Goal: Find specific page/section

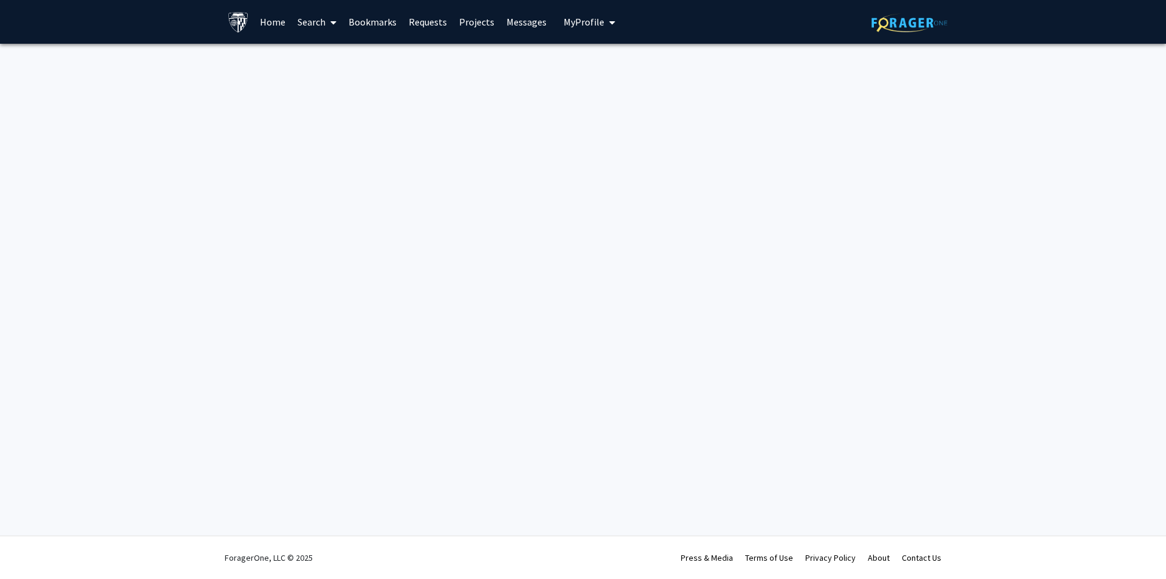
click at [326, 24] on span at bounding box center [331, 22] width 11 height 43
click at [329, 60] on span "Faculty/Staff" at bounding box center [336, 56] width 89 height 24
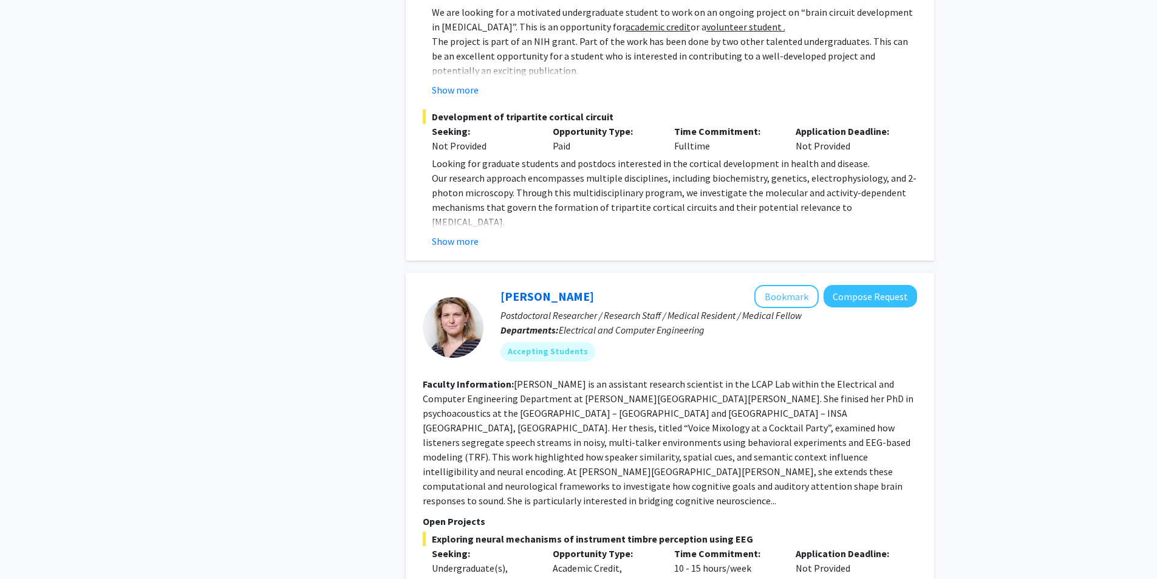
scroll to position [5908, 0]
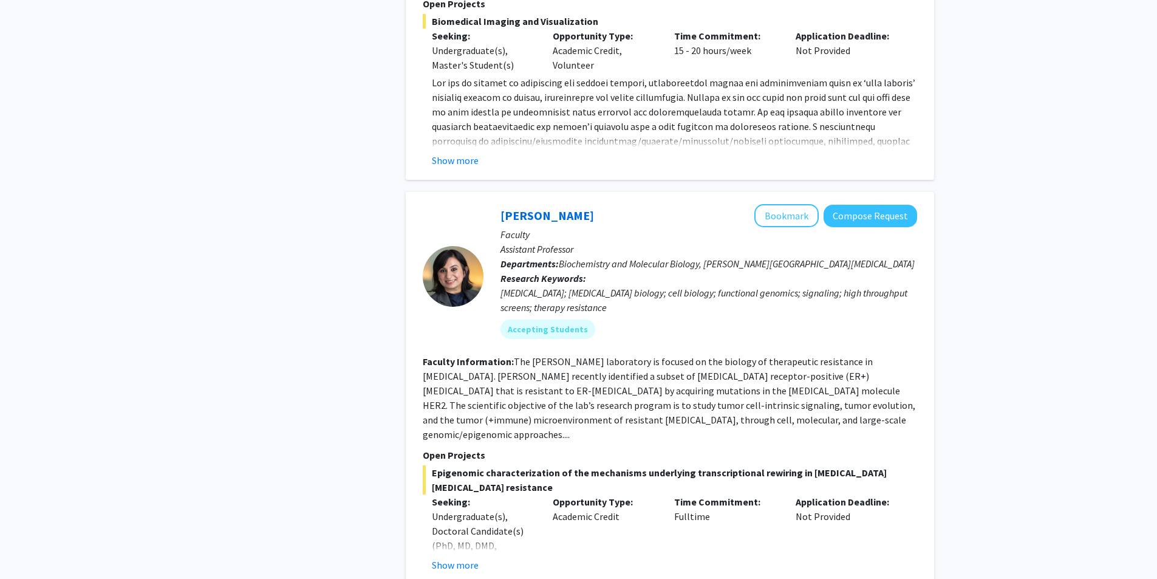
scroll to position [1215, 0]
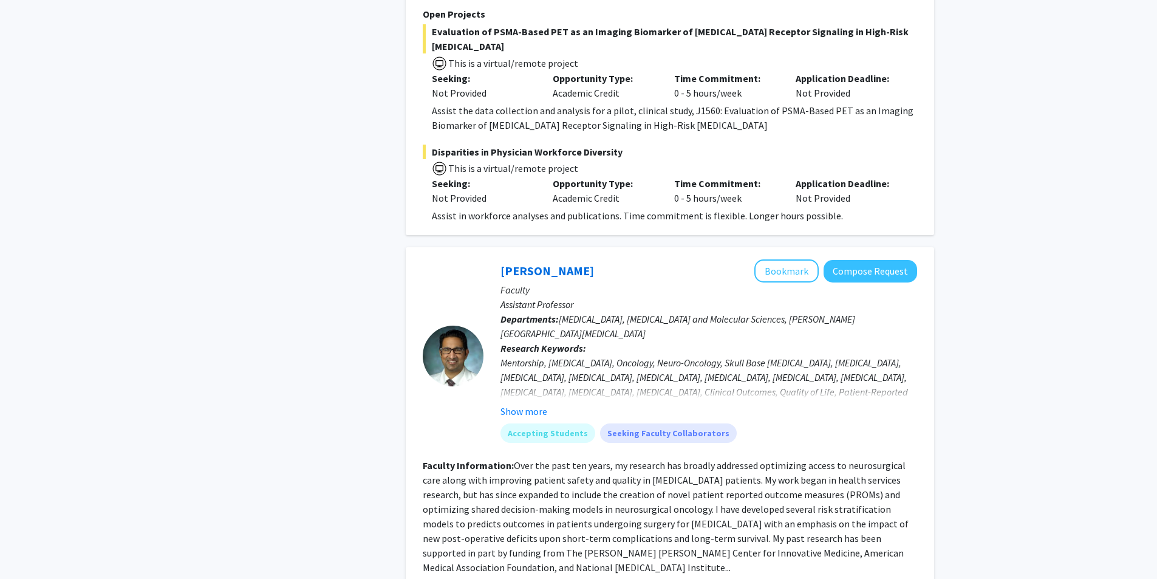
scroll to position [972, 0]
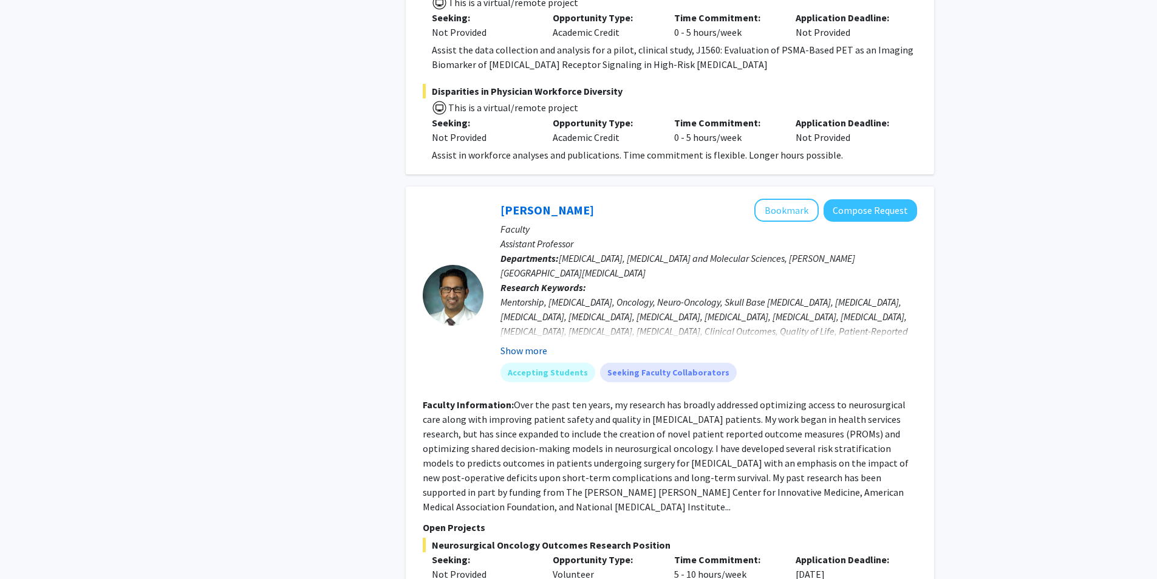
click at [534, 343] on button "Show more" at bounding box center [523, 350] width 47 height 15
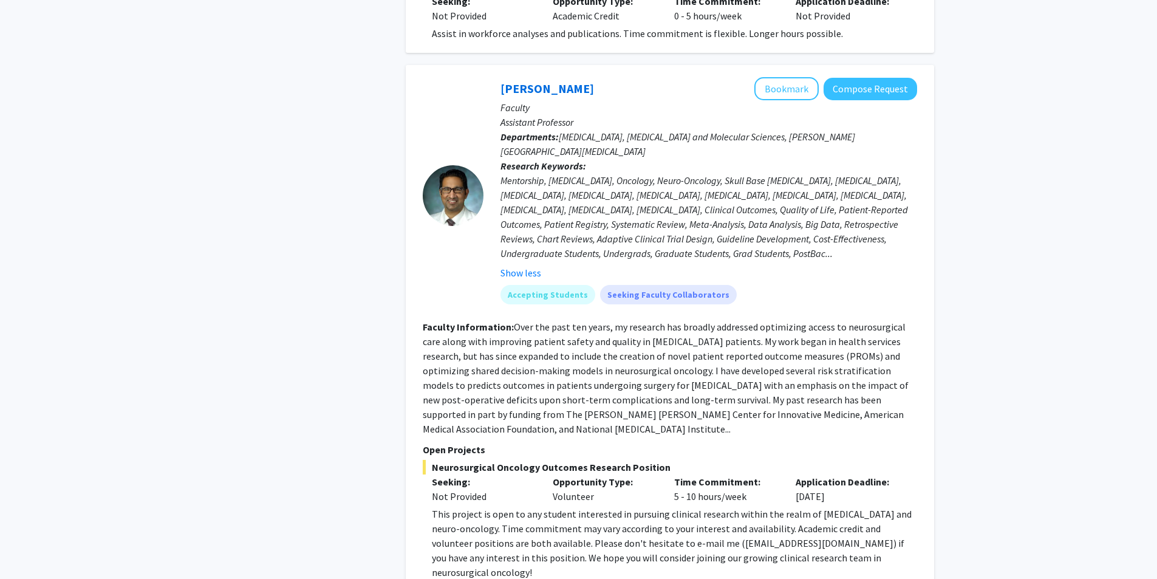
scroll to position [1215, 0]
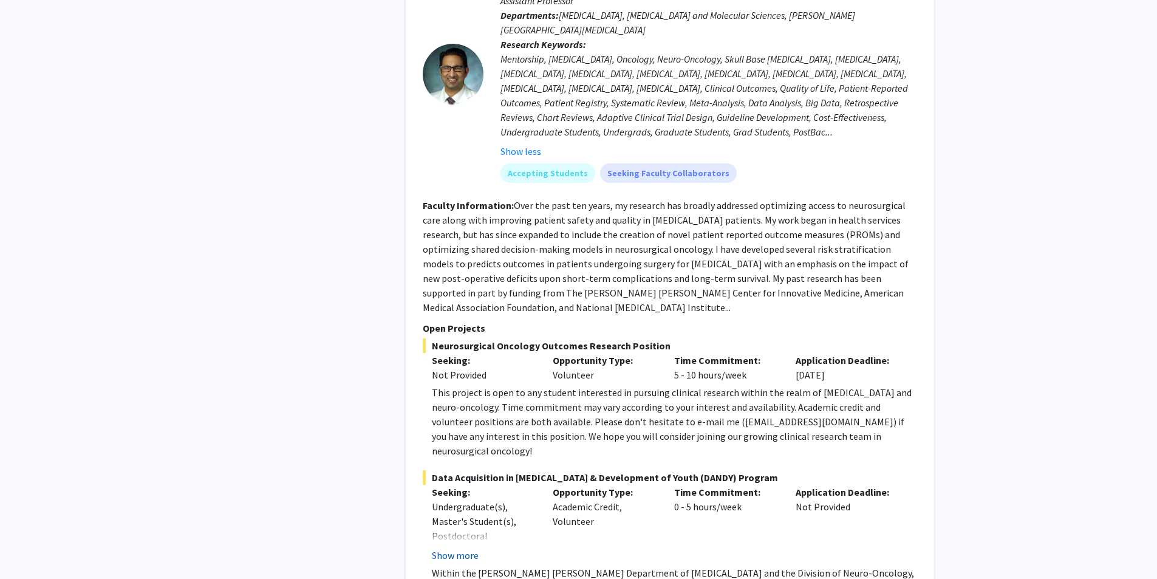
click at [467, 548] on button "Show more" at bounding box center [455, 555] width 47 height 15
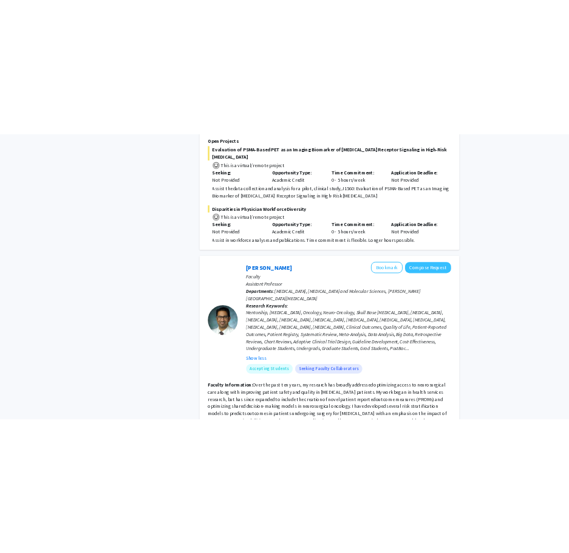
scroll to position [668, 0]
